Goal: Check status

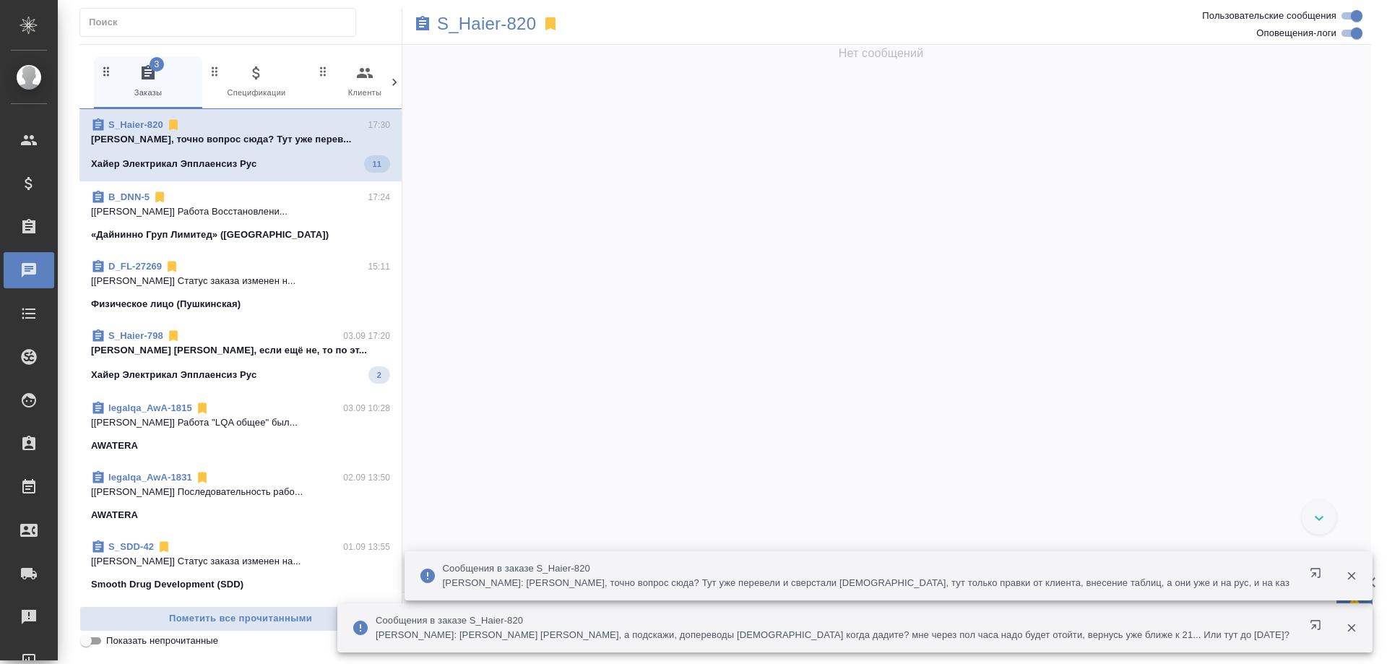
click at [1303, 570] on button "button" at bounding box center [1318, 575] width 35 height 35
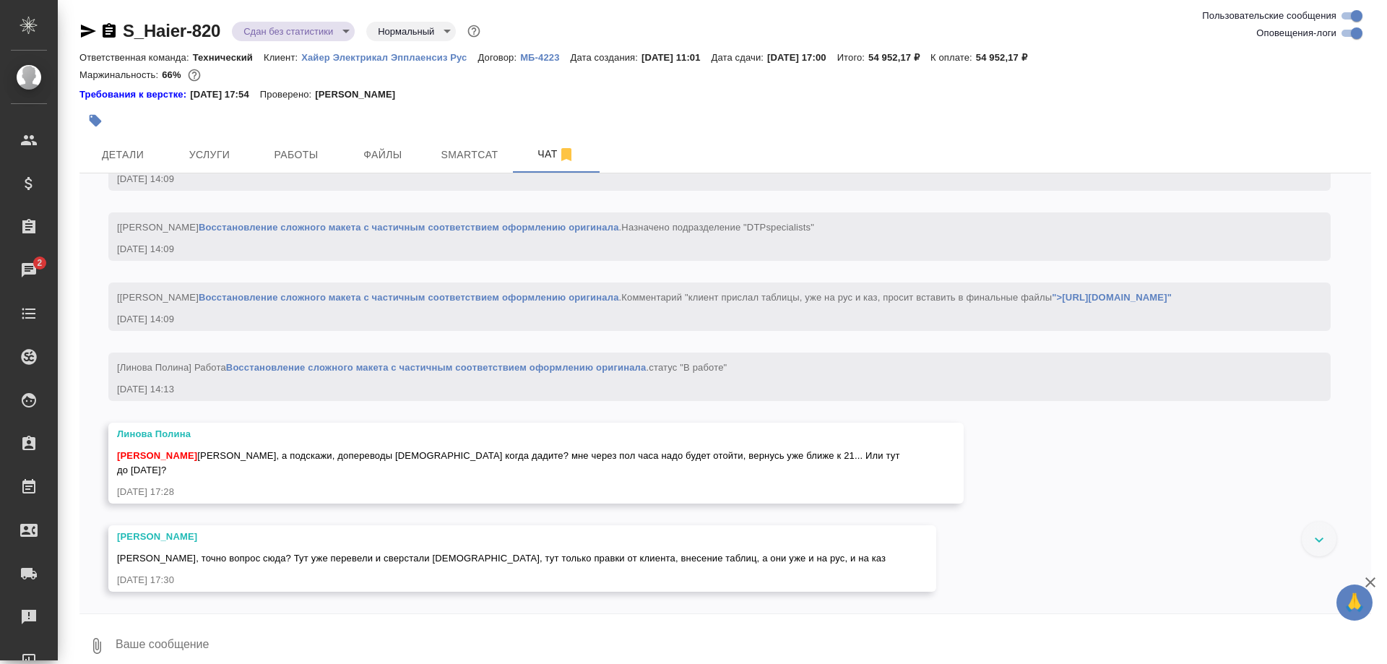
scroll to position [37123, 0]
click at [459, 165] on button "Smartcat" at bounding box center [469, 154] width 87 height 36
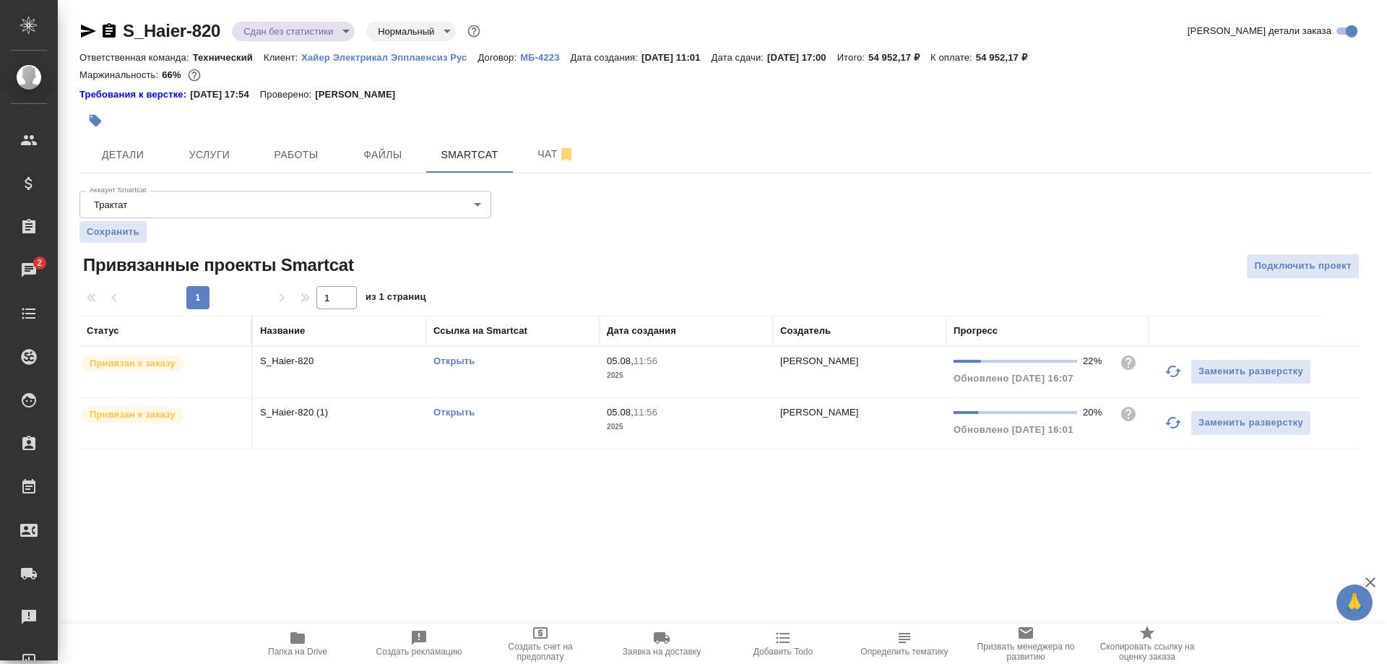
click at [452, 412] on link "Открыть" at bounding box center [453, 412] width 41 height 11
click at [454, 409] on link "Открыть" at bounding box center [453, 412] width 41 height 11
